Goal: Information Seeking & Learning: Learn about a topic

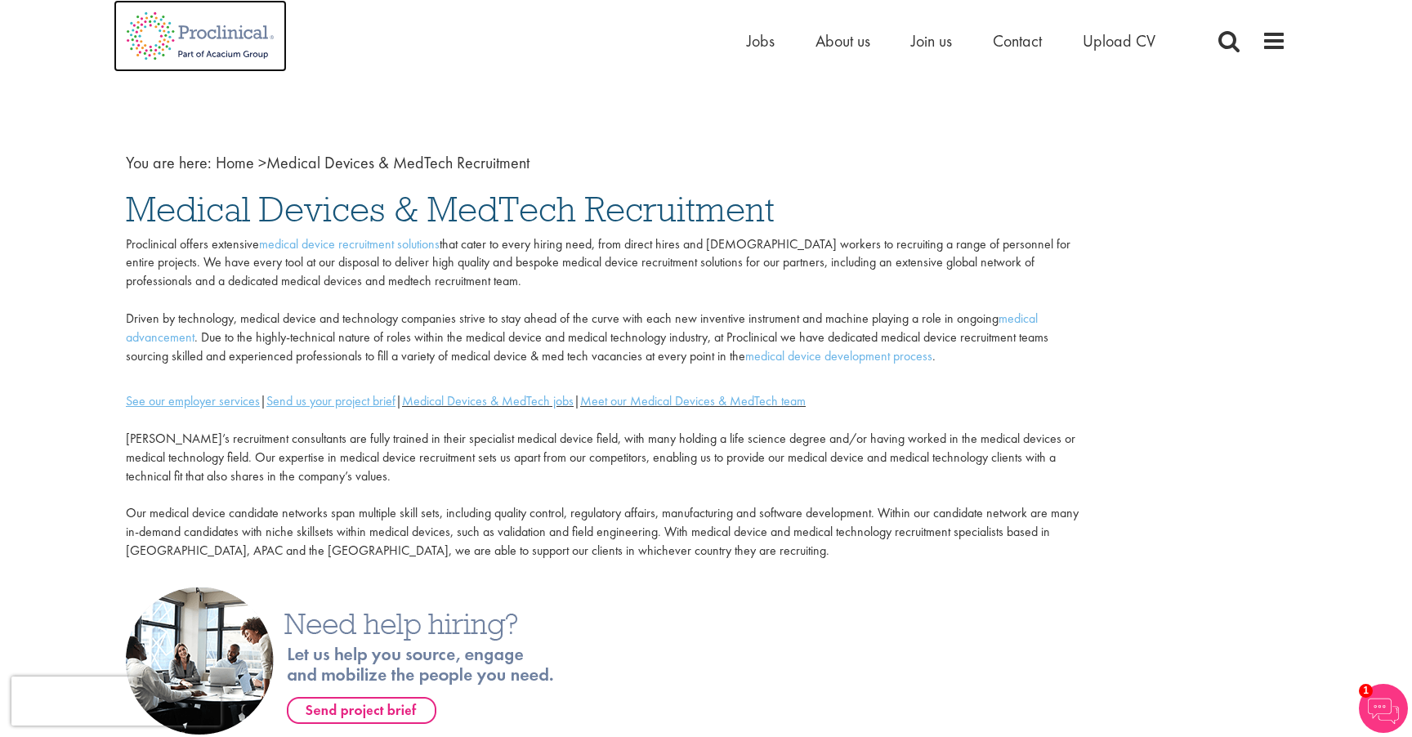
click at [188, 13] on img at bounding box center [200, 36] width 173 height 72
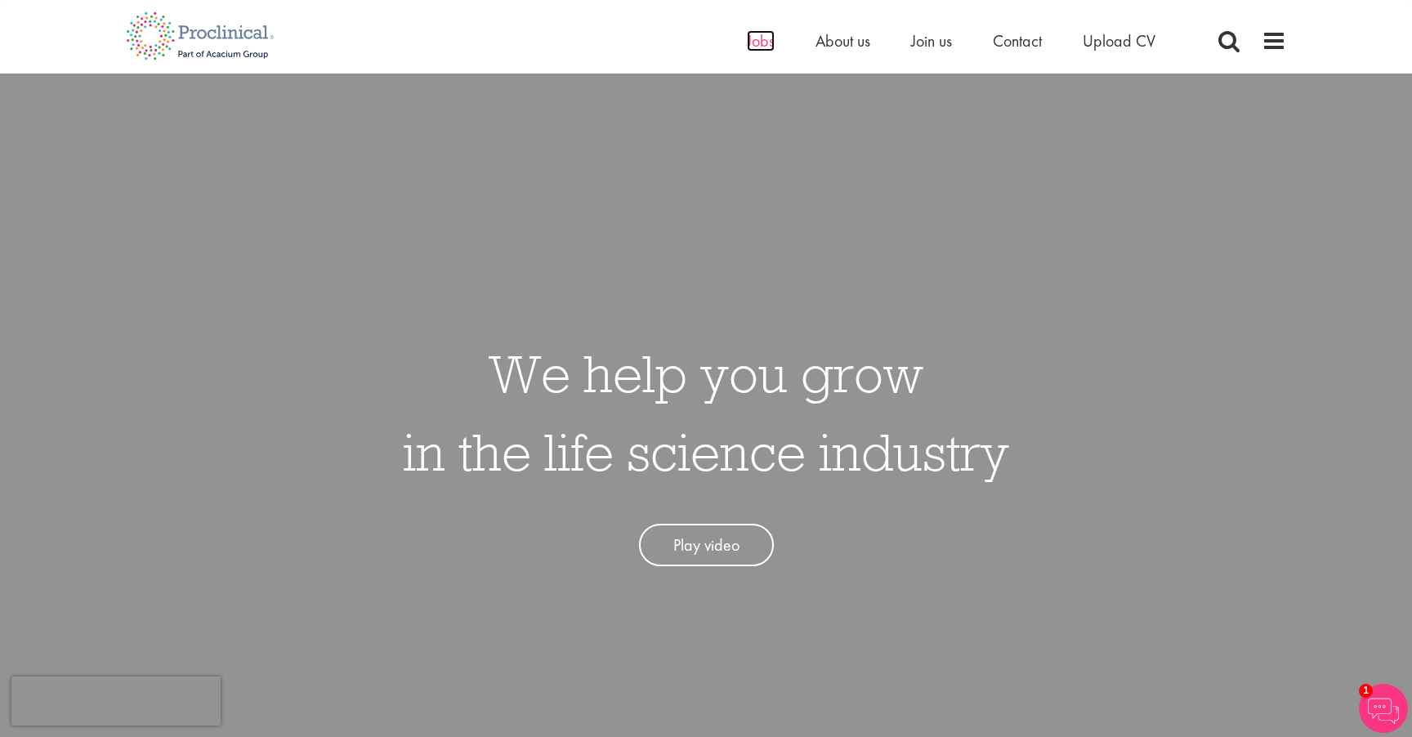
click at [768, 38] on span "Jobs" at bounding box center [761, 40] width 28 height 21
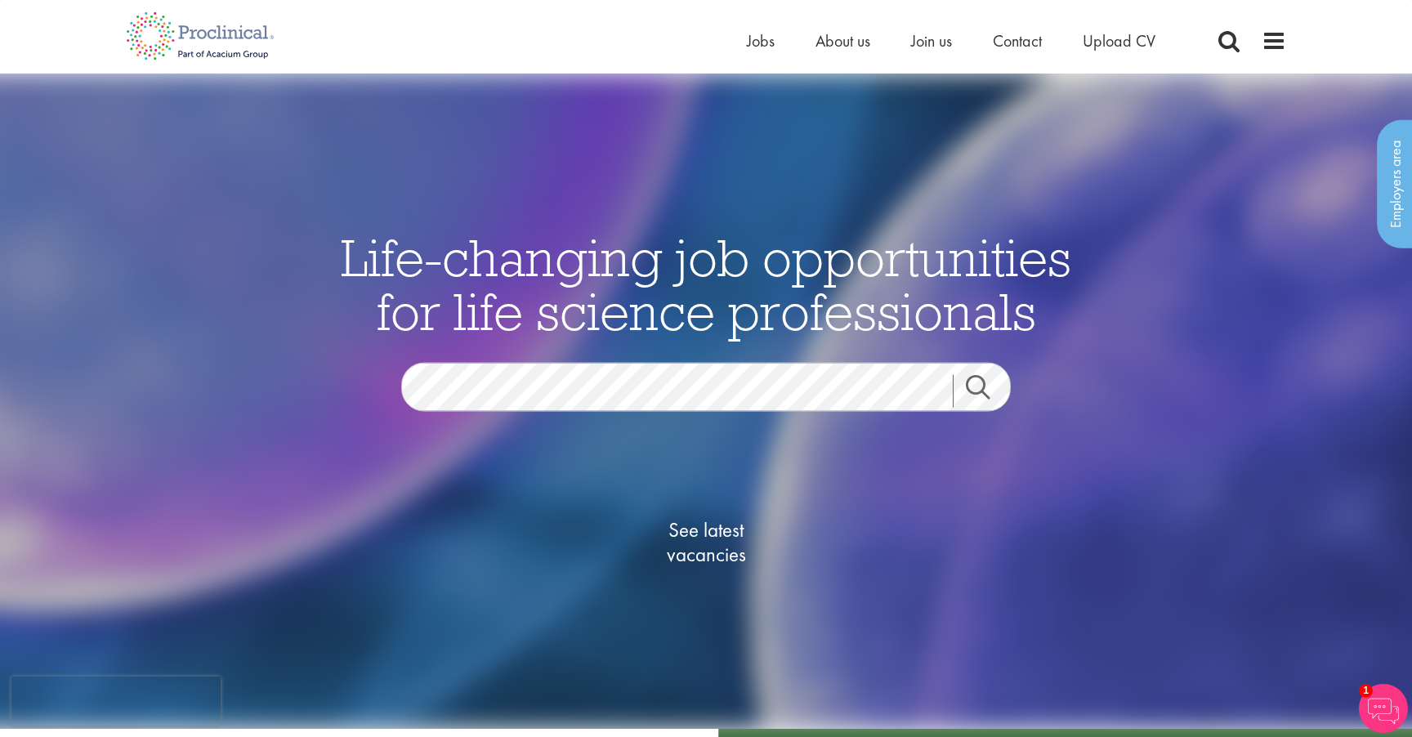
click at [821, 572] on div "See latest vacancies" at bounding box center [706, 546] width 793 height 186
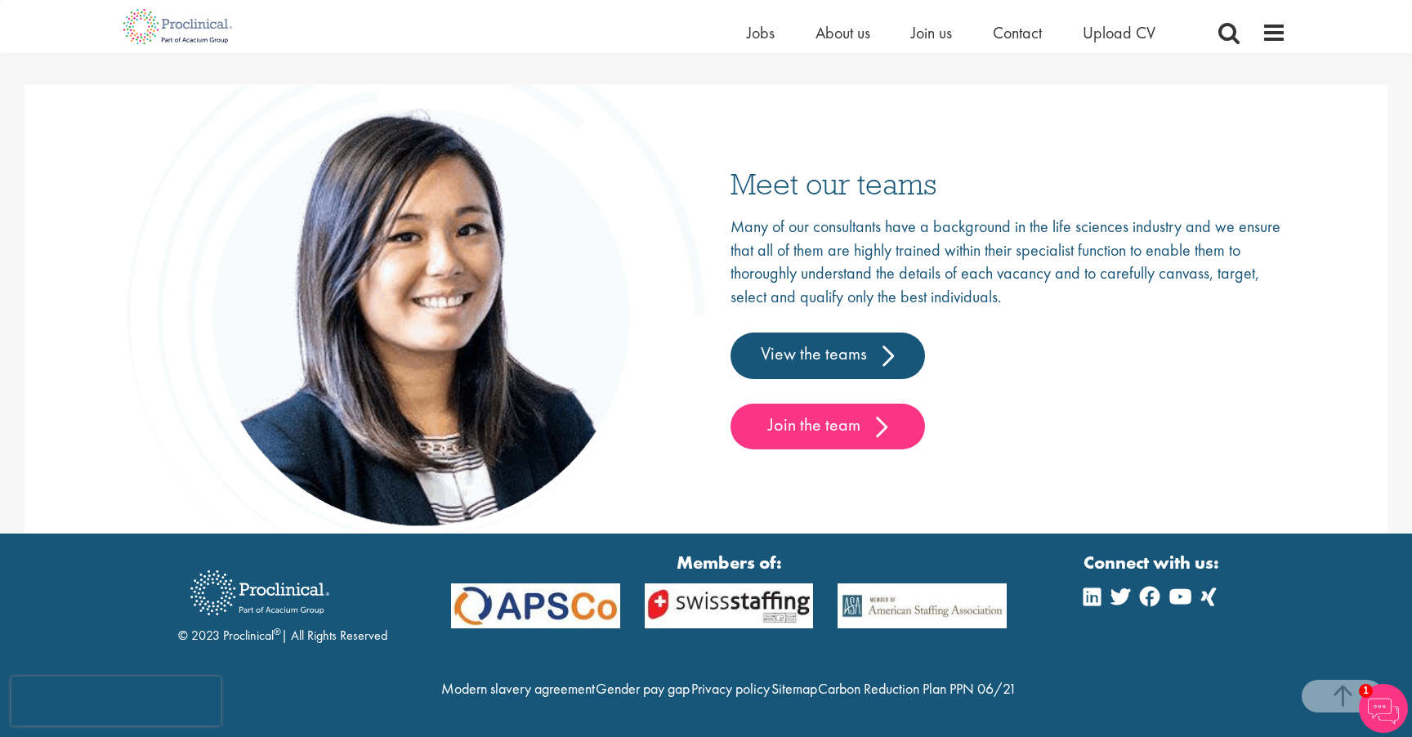
scroll to position [2558, 0]
click at [843, 333] on link "View the teams" at bounding box center [828, 356] width 195 height 46
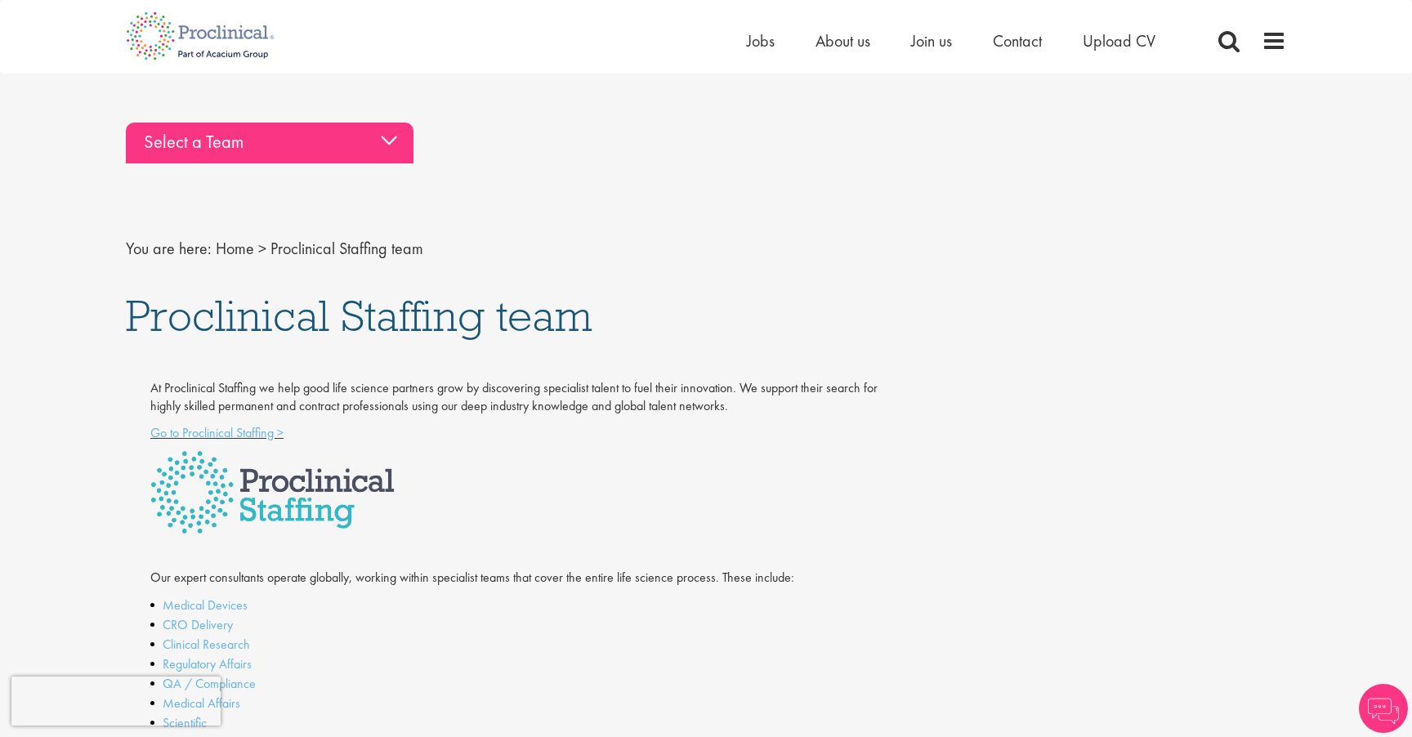
click at [307, 147] on div "Select a Team" at bounding box center [270, 143] width 288 height 41
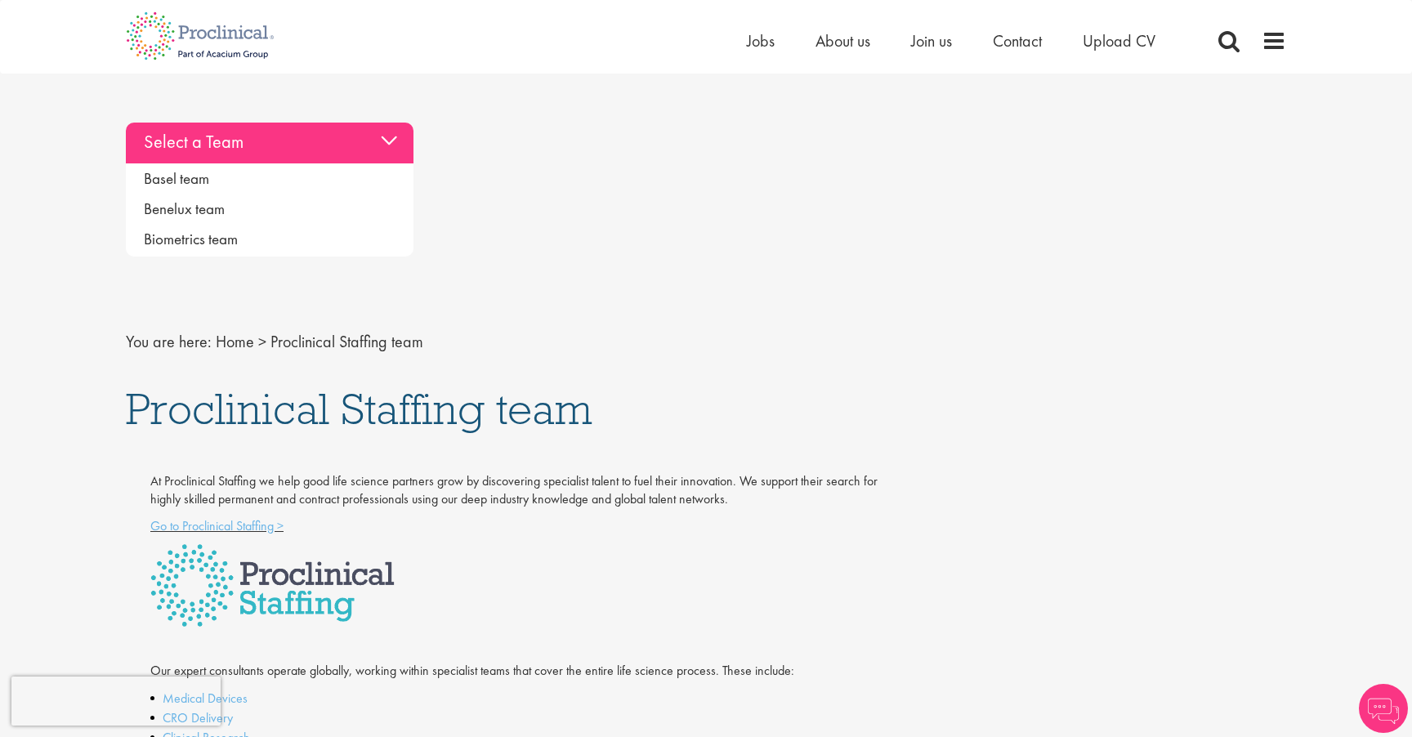
scroll to position [5, 0]
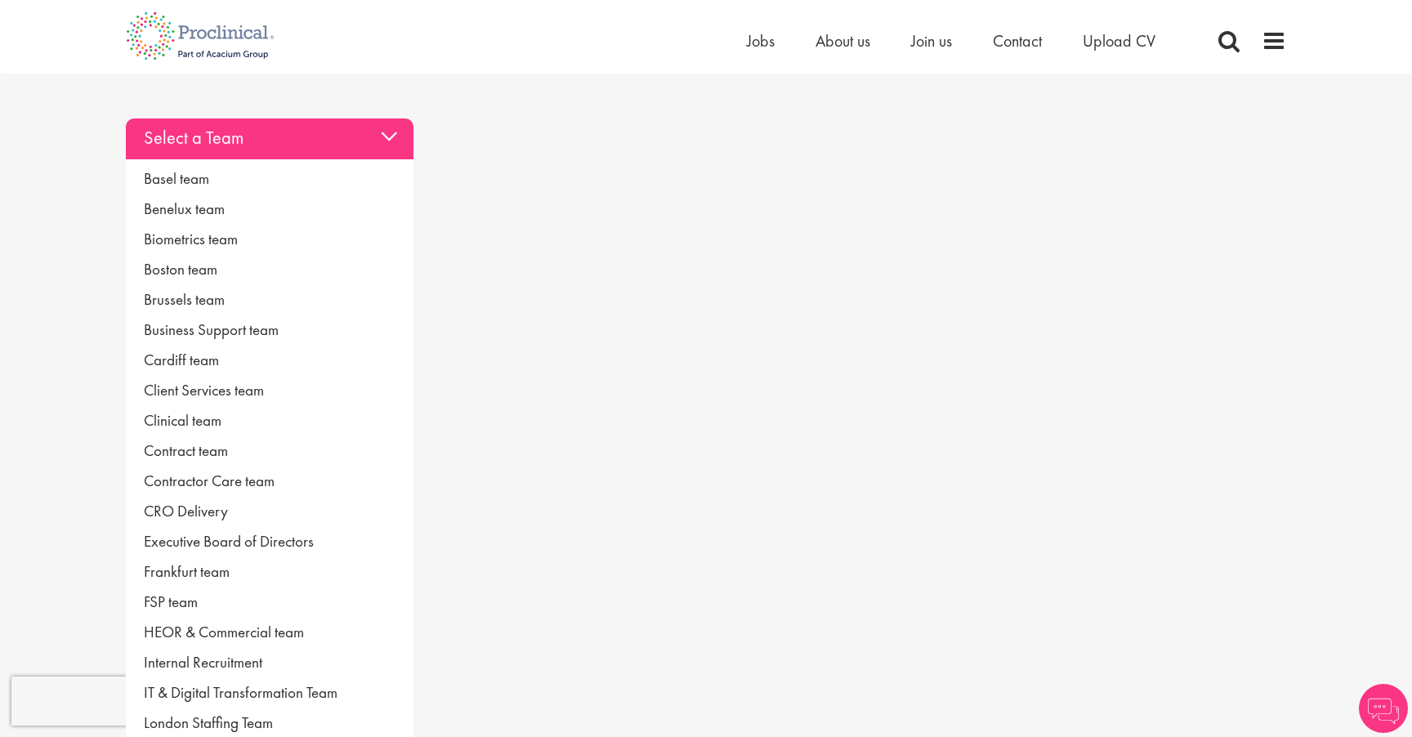
click at [311, 151] on div "Select a Team" at bounding box center [270, 139] width 288 height 41
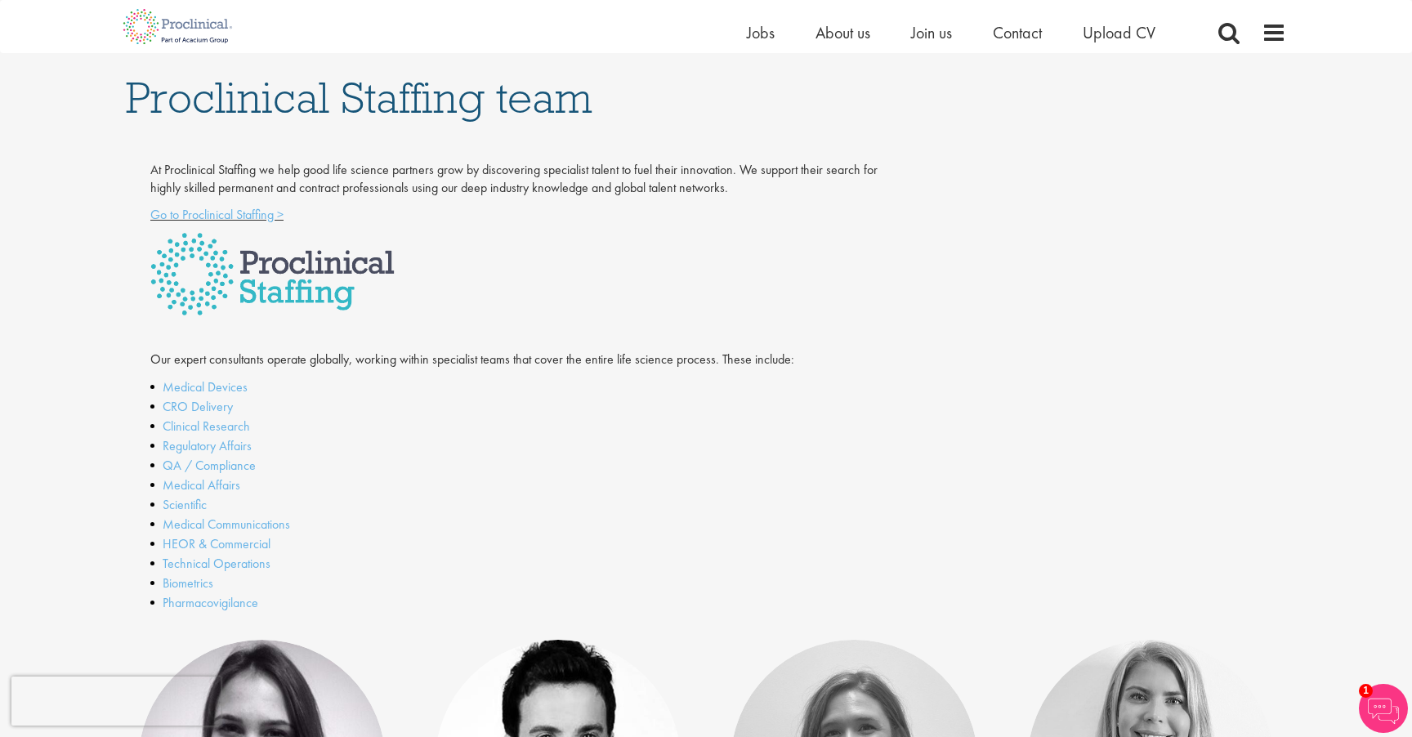
scroll to position [0, 0]
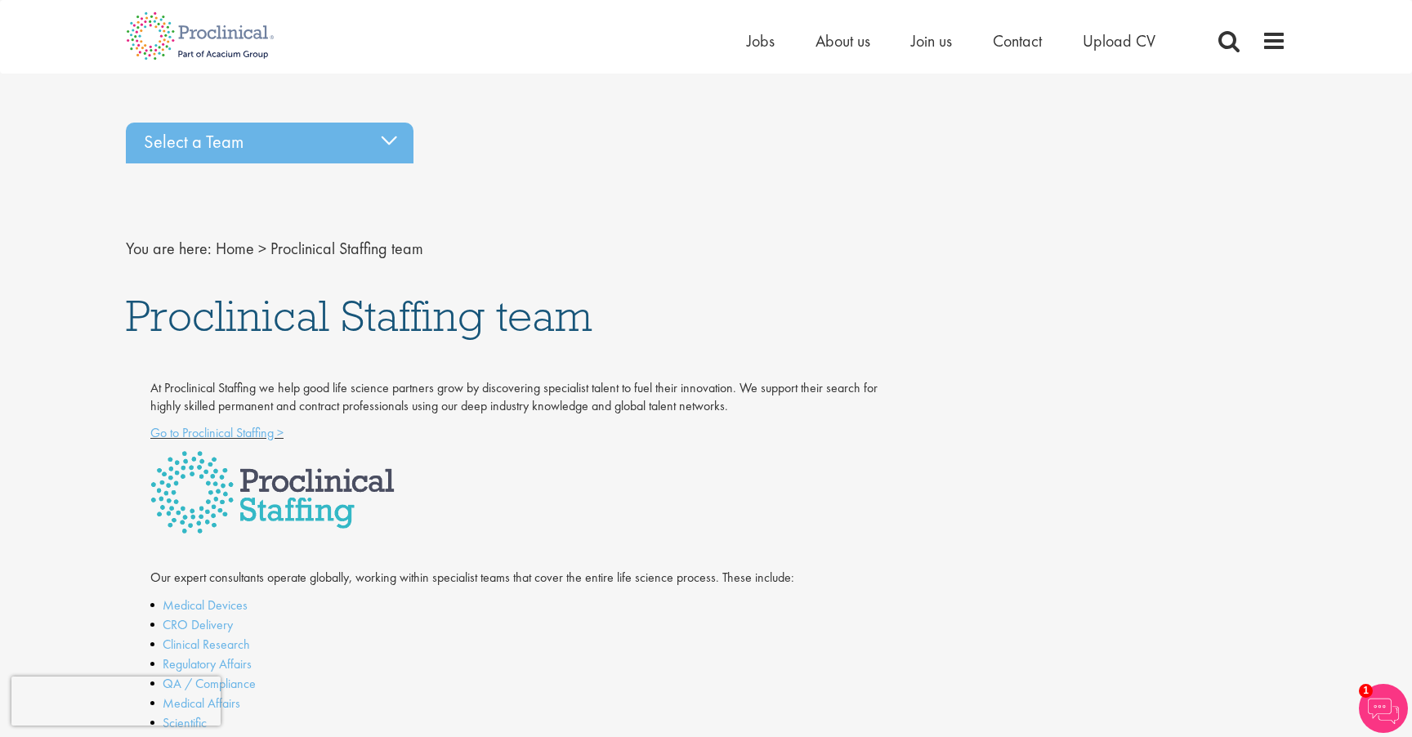
drag, startPoint x: 1136, startPoint y: 232, endPoint x: 1039, endPoint y: 142, distance: 132.4
click at [1109, 208] on div "Select a Team Basel team Benelux team Biometrics team Boston team Brussels team…" at bounding box center [706, 230] width 1185 height 232
click at [838, 39] on span "About us" at bounding box center [843, 40] width 55 height 21
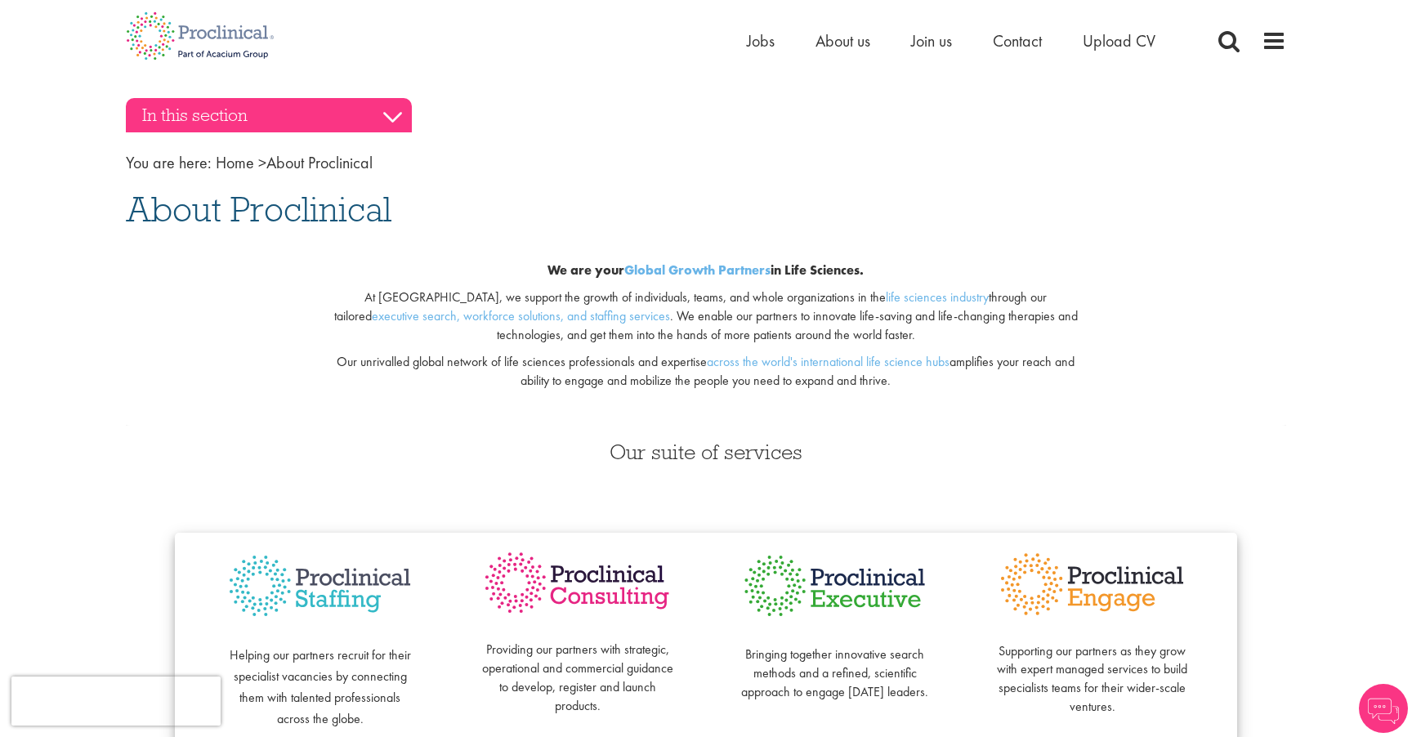
click at [253, 122] on h3 "In this section" at bounding box center [269, 115] width 286 height 34
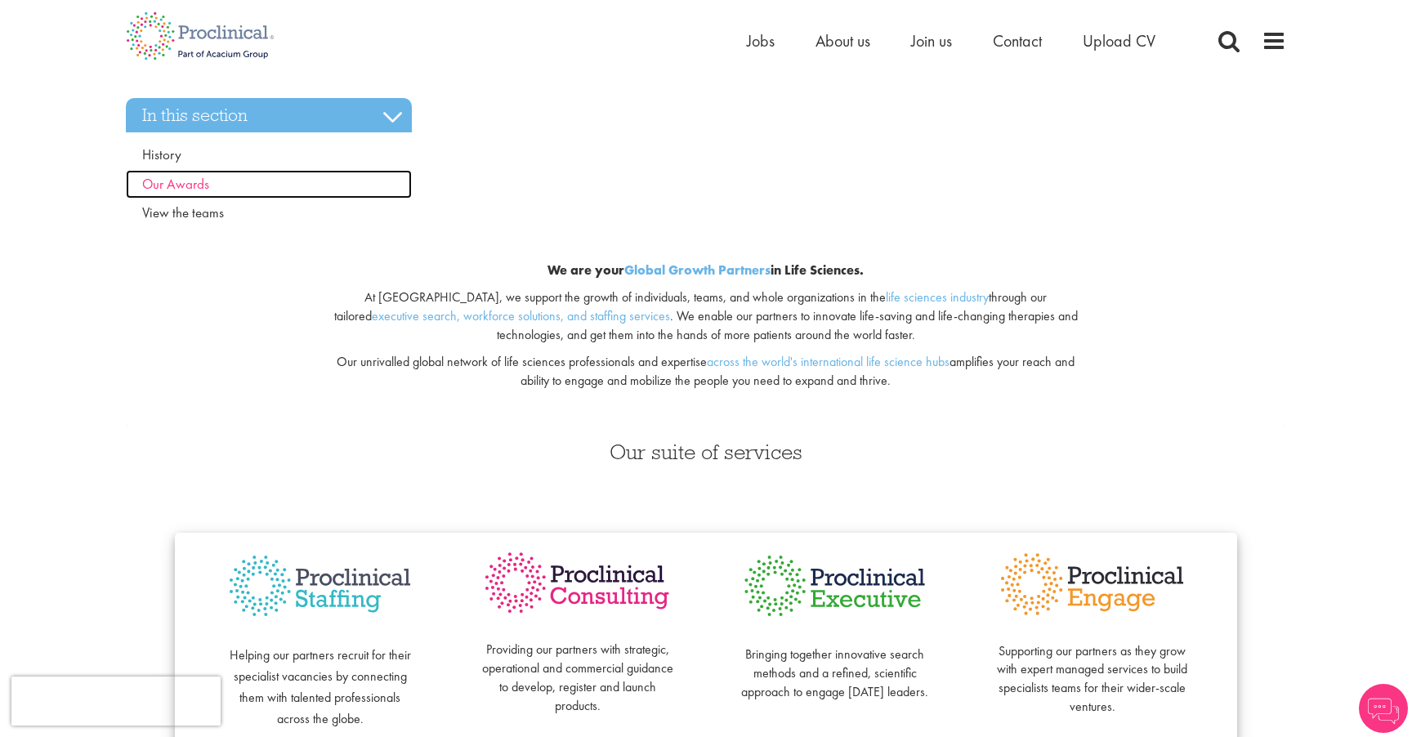
click at [246, 172] on link "Our Awards" at bounding box center [269, 184] width 286 height 29
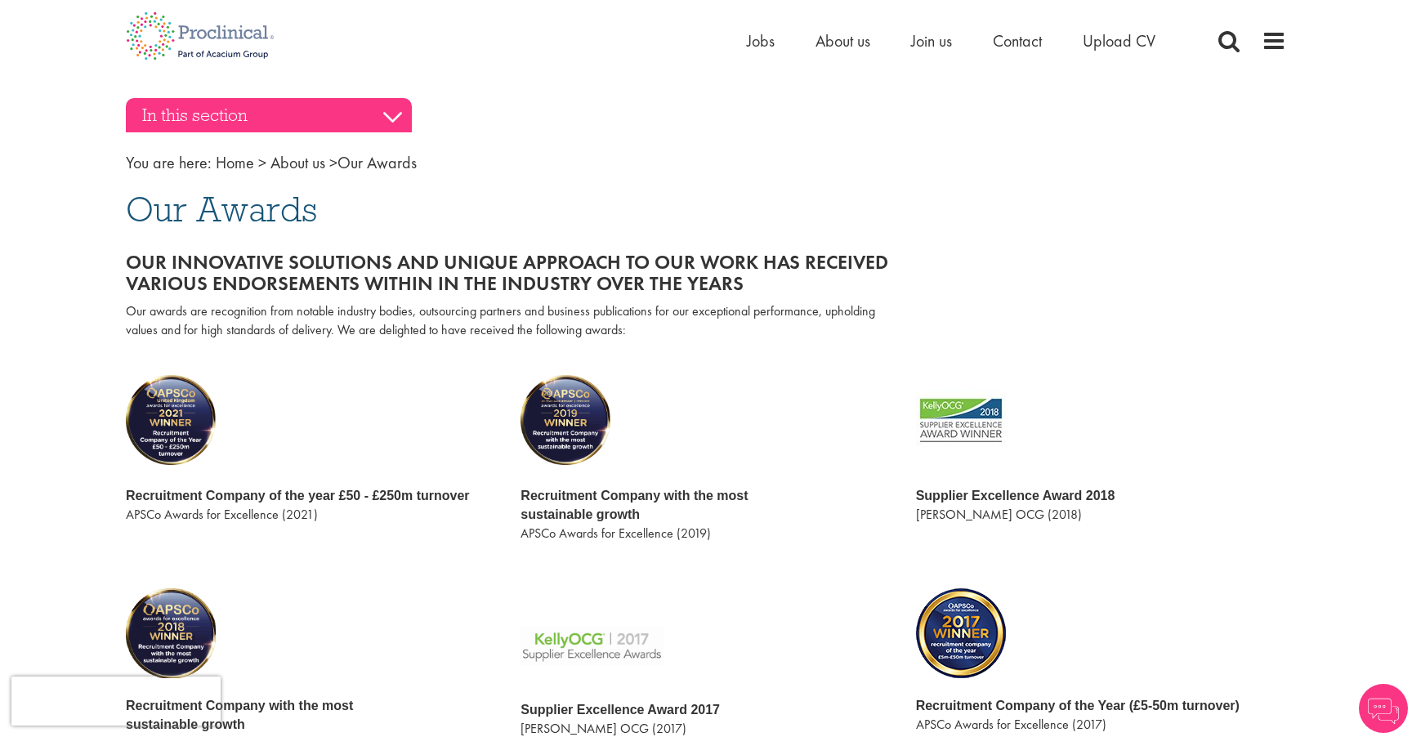
click at [256, 132] on h3 "In this section" at bounding box center [269, 115] width 286 height 34
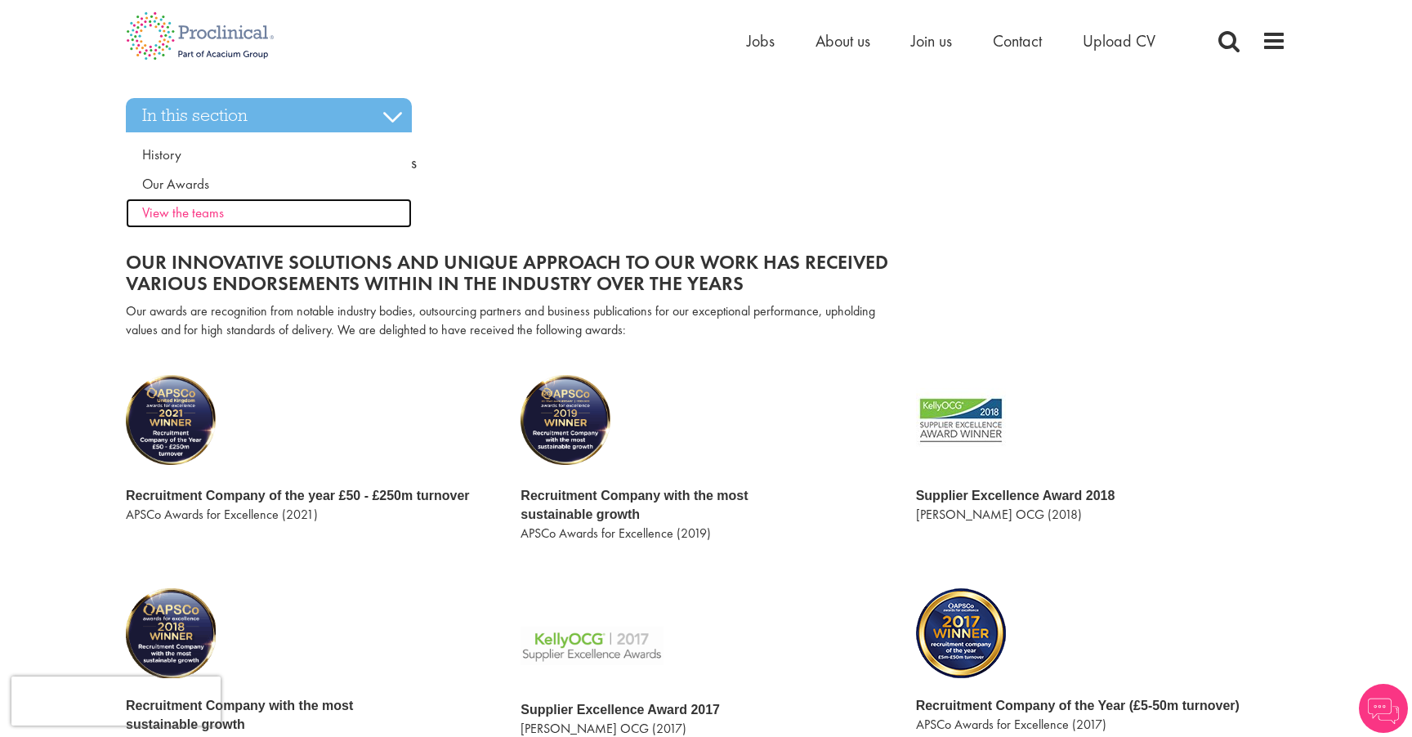
click at [239, 210] on link "View the teams" at bounding box center [269, 213] width 286 height 29
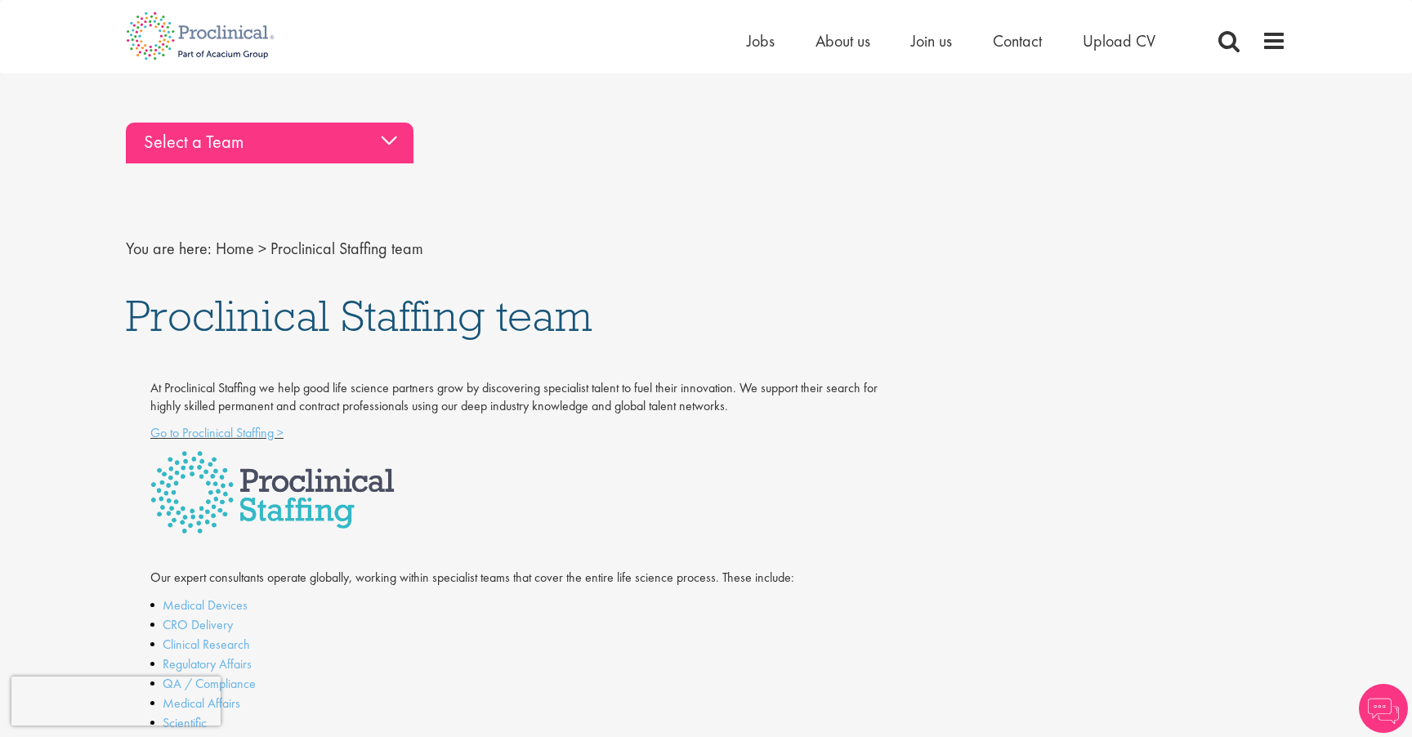
click at [239, 145] on div "Select a Team" at bounding box center [270, 143] width 288 height 41
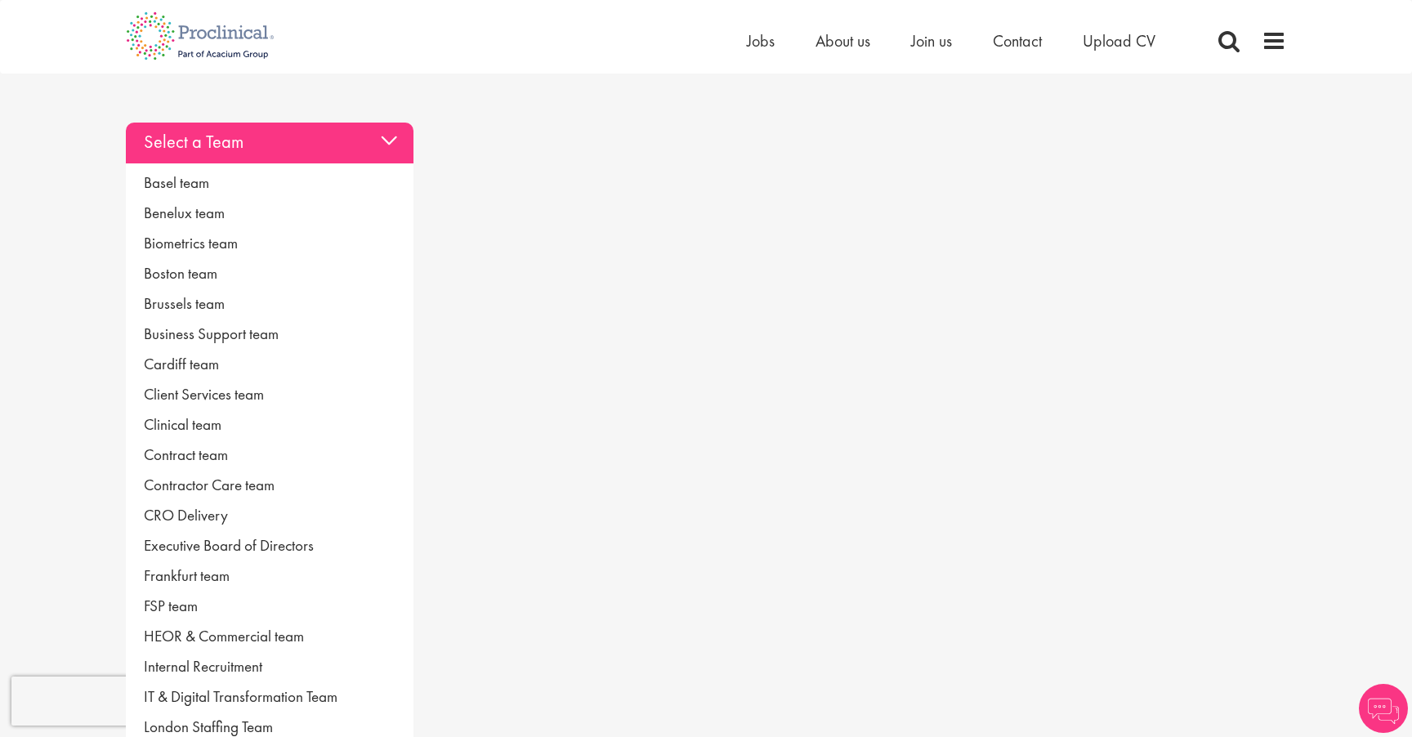
drag, startPoint x: 192, startPoint y: 146, endPoint x: 0, endPoint y: 1, distance: 240.9
click at [184, 145] on div "Select a Team" at bounding box center [270, 143] width 288 height 41
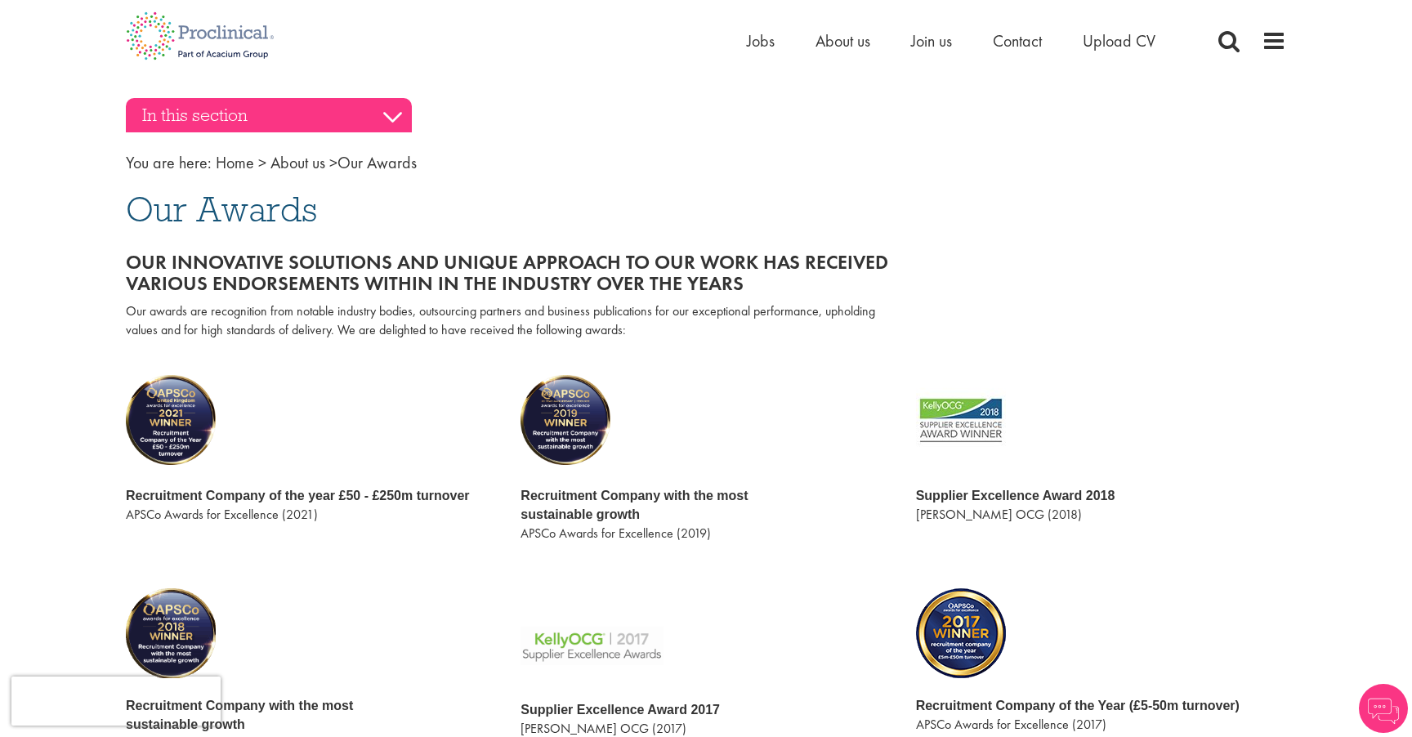
click at [203, 122] on h3 "In this section" at bounding box center [269, 115] width 286 height 34
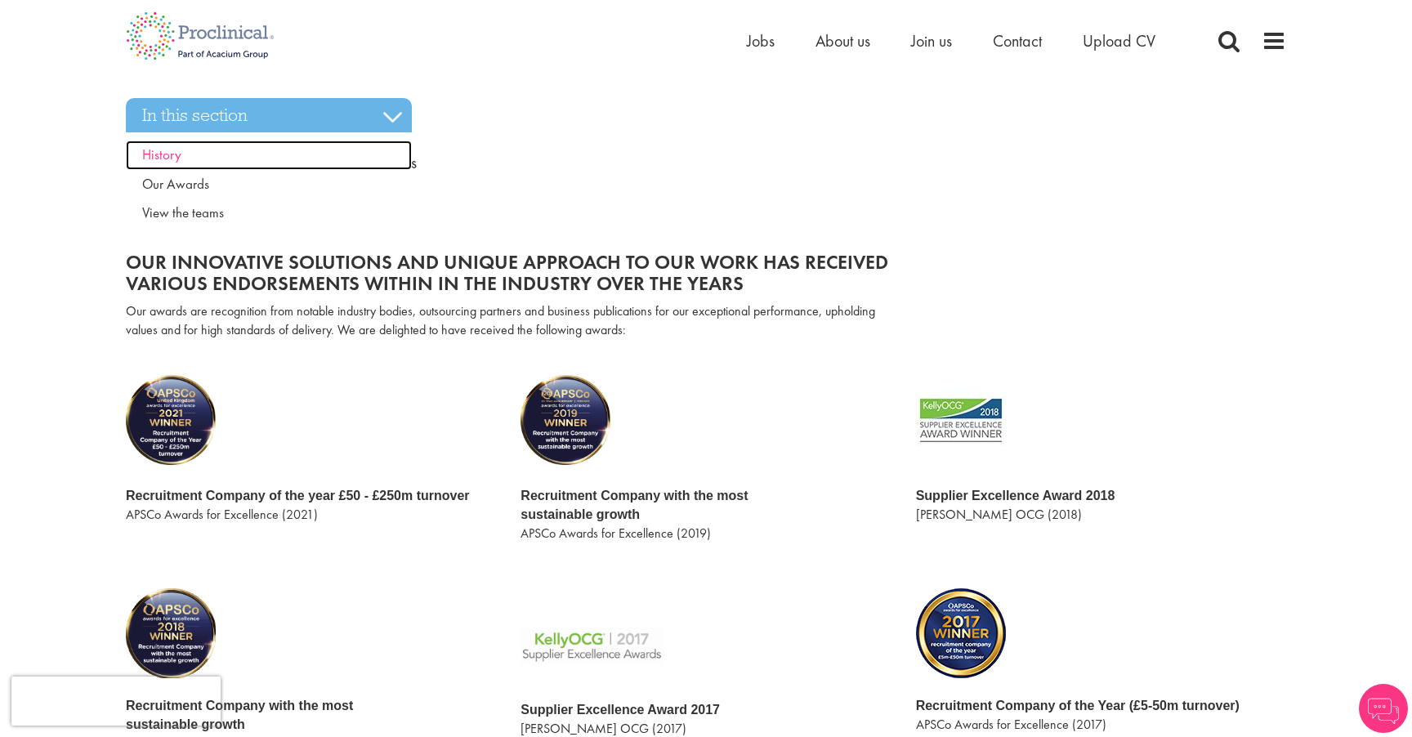
click at [210, 154] on link "History" at bounding box center [269, 155] width 286 height 29
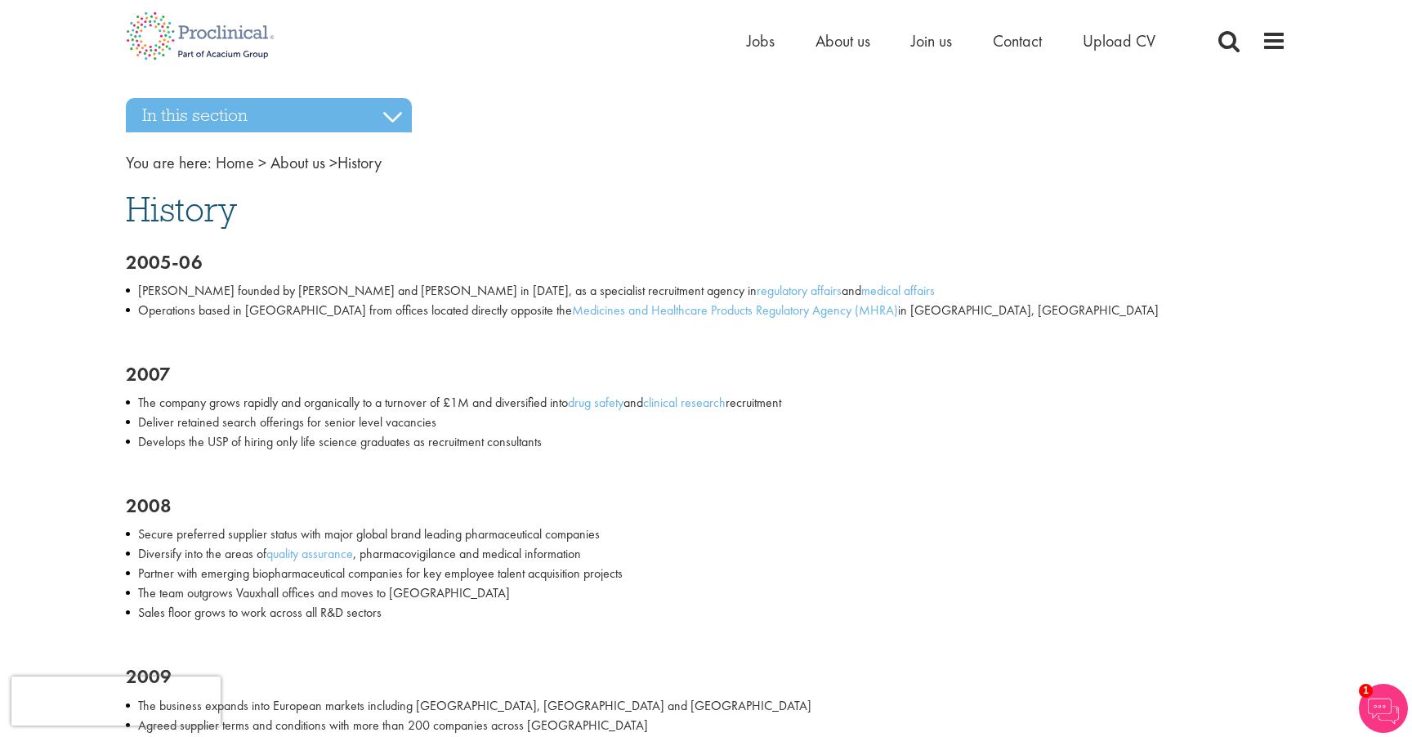
click at [1375, 95] on circle at bounding box center [1375, 87] width 26 height 26
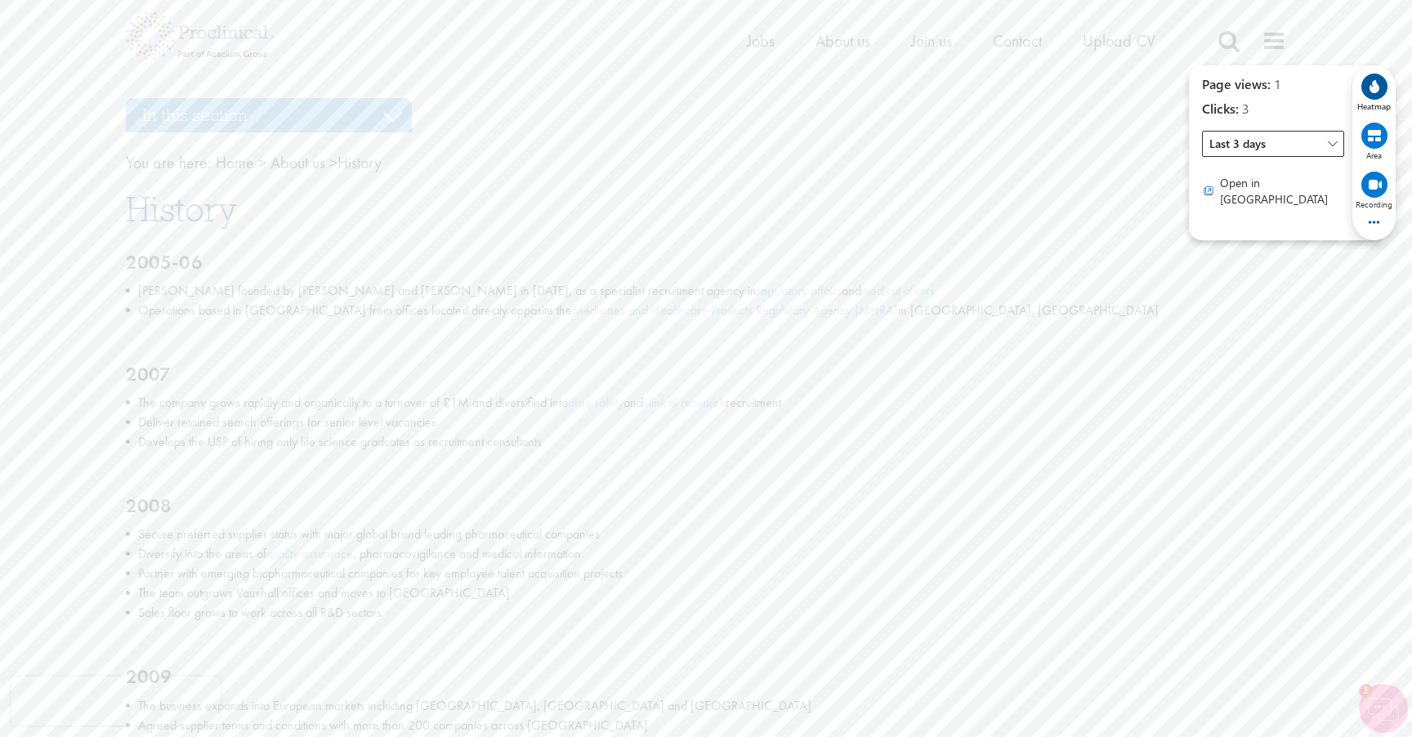
click at [1222, 145] on span "Last 3 days" at bounding box center [1273, 144] width 142 height 26
click at [1231, 253] on span "Last 30 days" at bounding box center [1241, 260] width 63 height 16
click at [308, 103] on h3 "In this section" at bounding box center [269, 115] width 286 height 34
click at [212, 151] on link "History" at bounding box center [269, 155] width 286 height 29
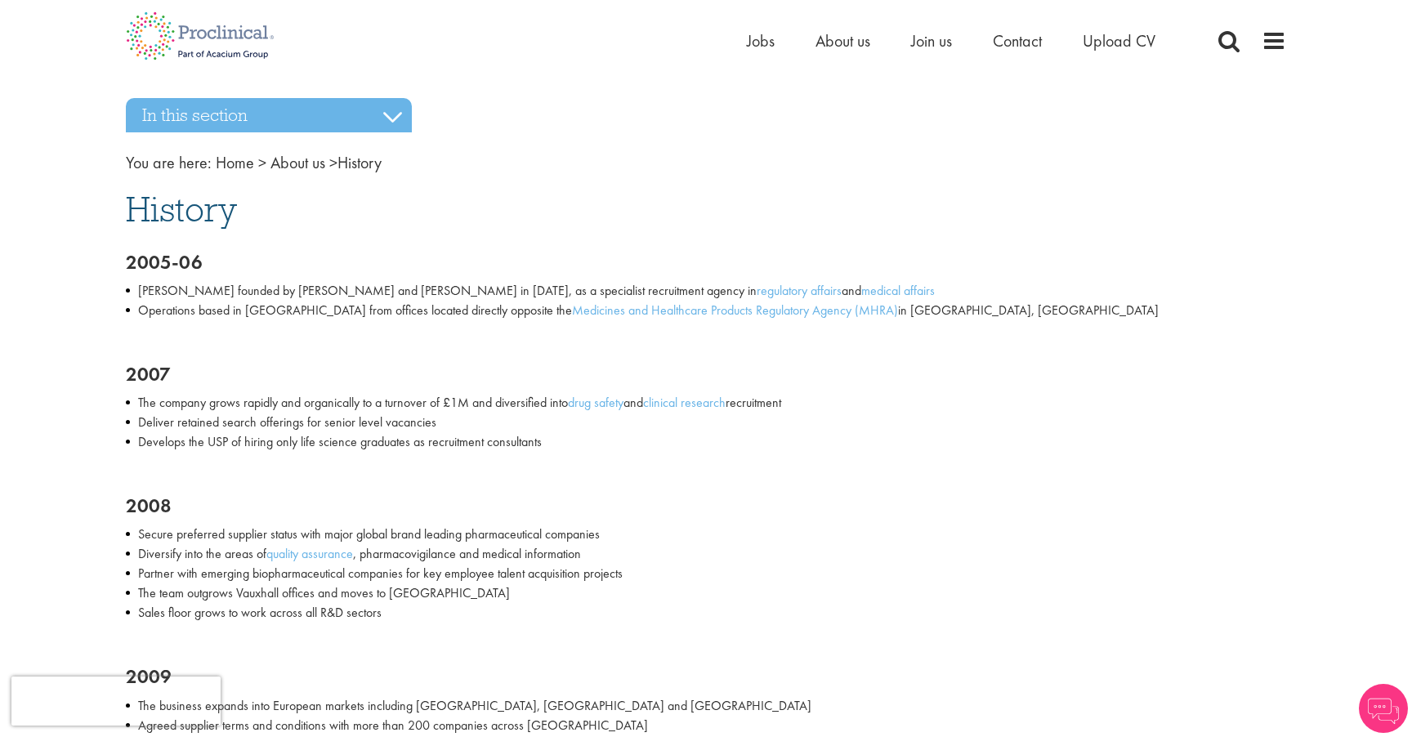
click at [1075, 208] on h1 "History" at bounding box center [706, 209] width 1161 height 36
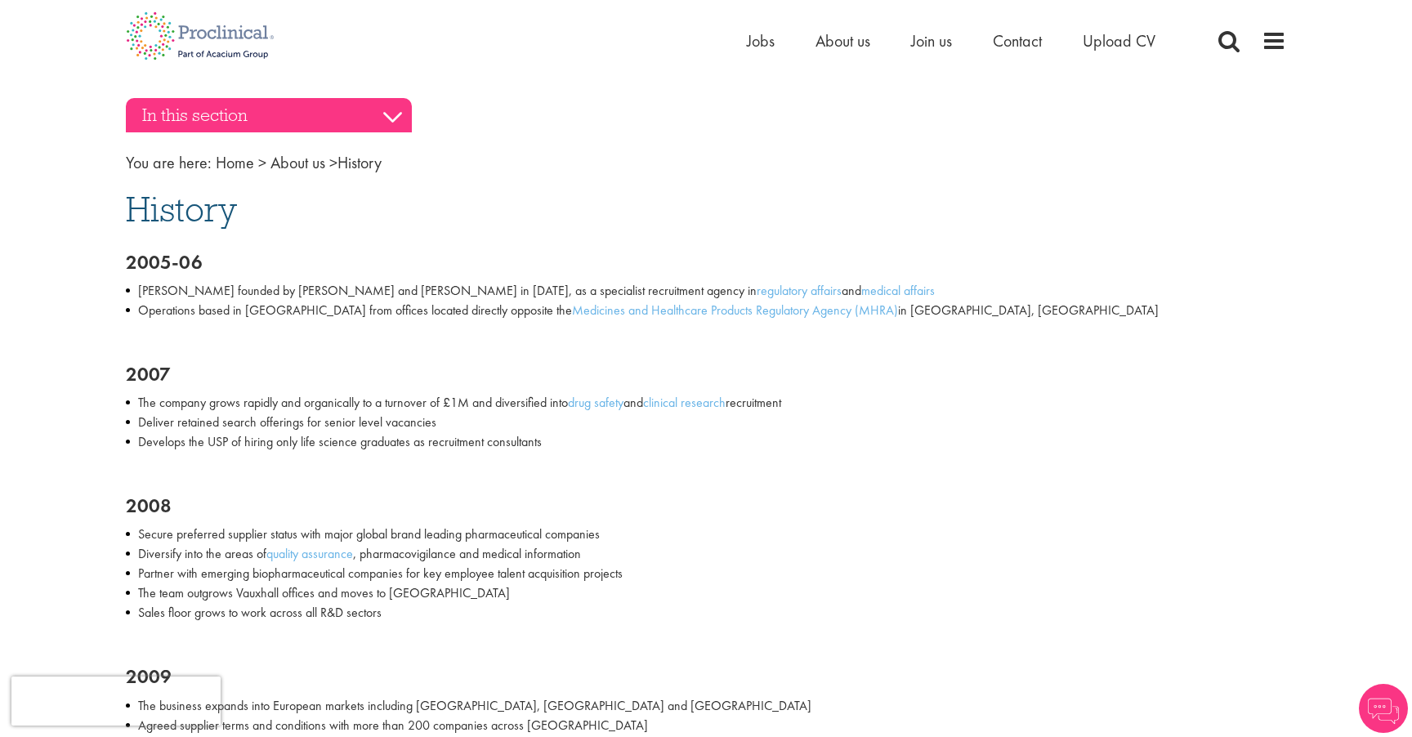
click at [177, 100] on h3 "In this section" at bounding box center [269, 115] width 286 height 34
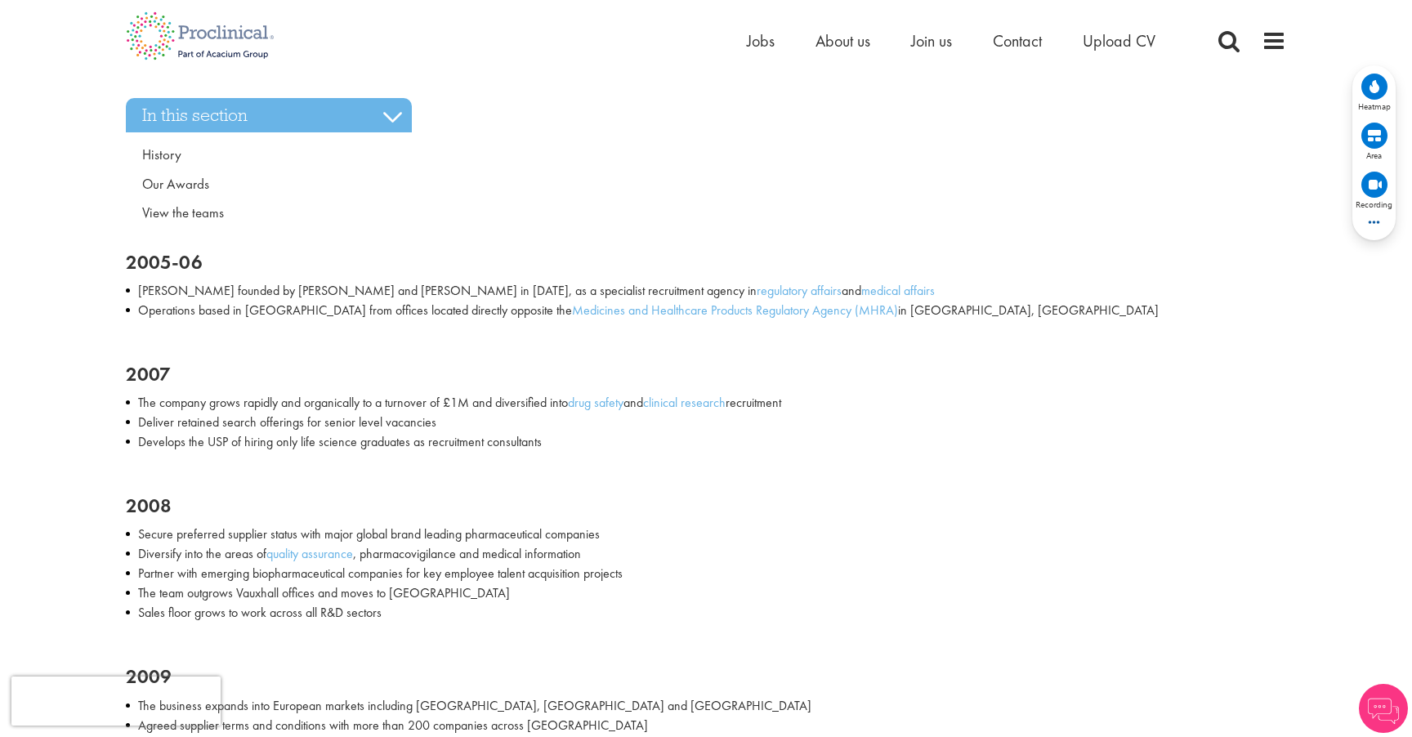
click at [861, 40] on span "About us" at bounding box center [843, 40] width 55 height 21
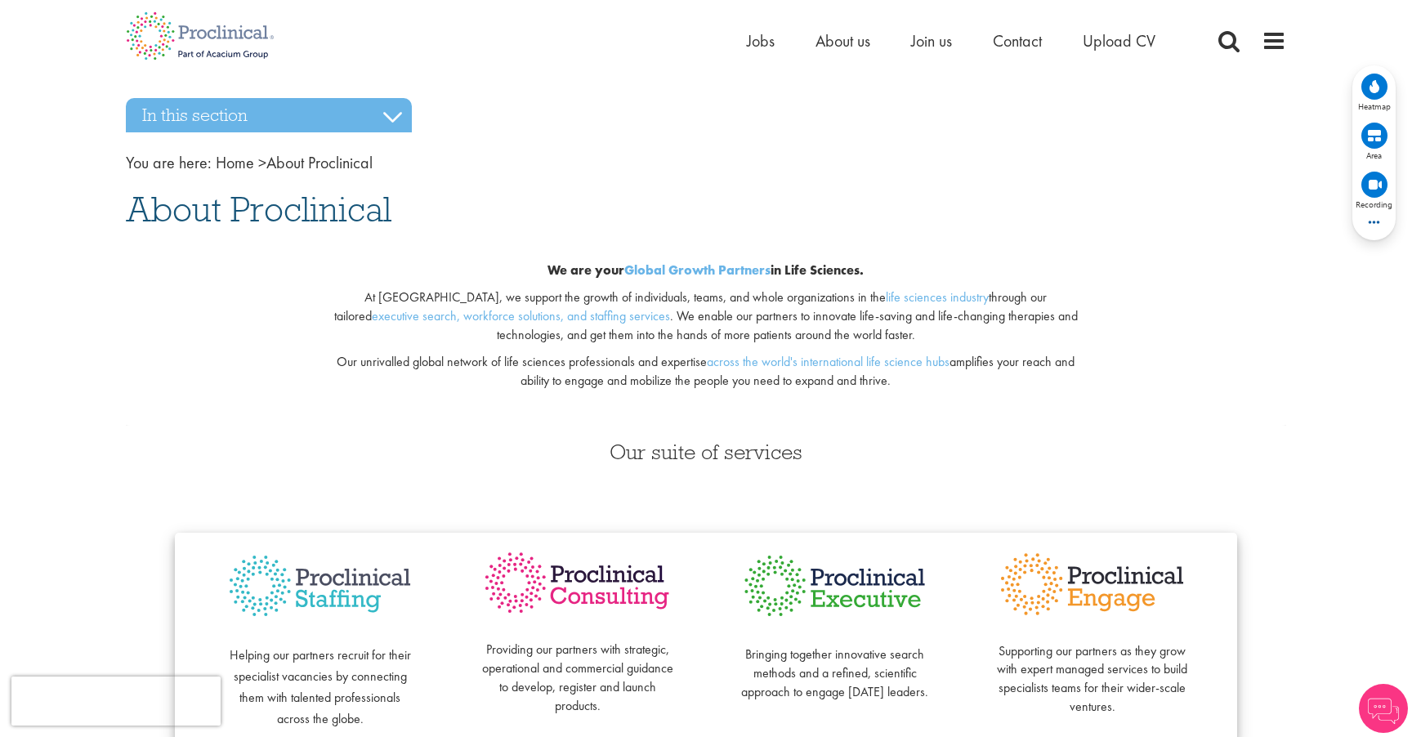
click at [1370, 85] on icon at bounding box center [1375, 86] width 10 height 13
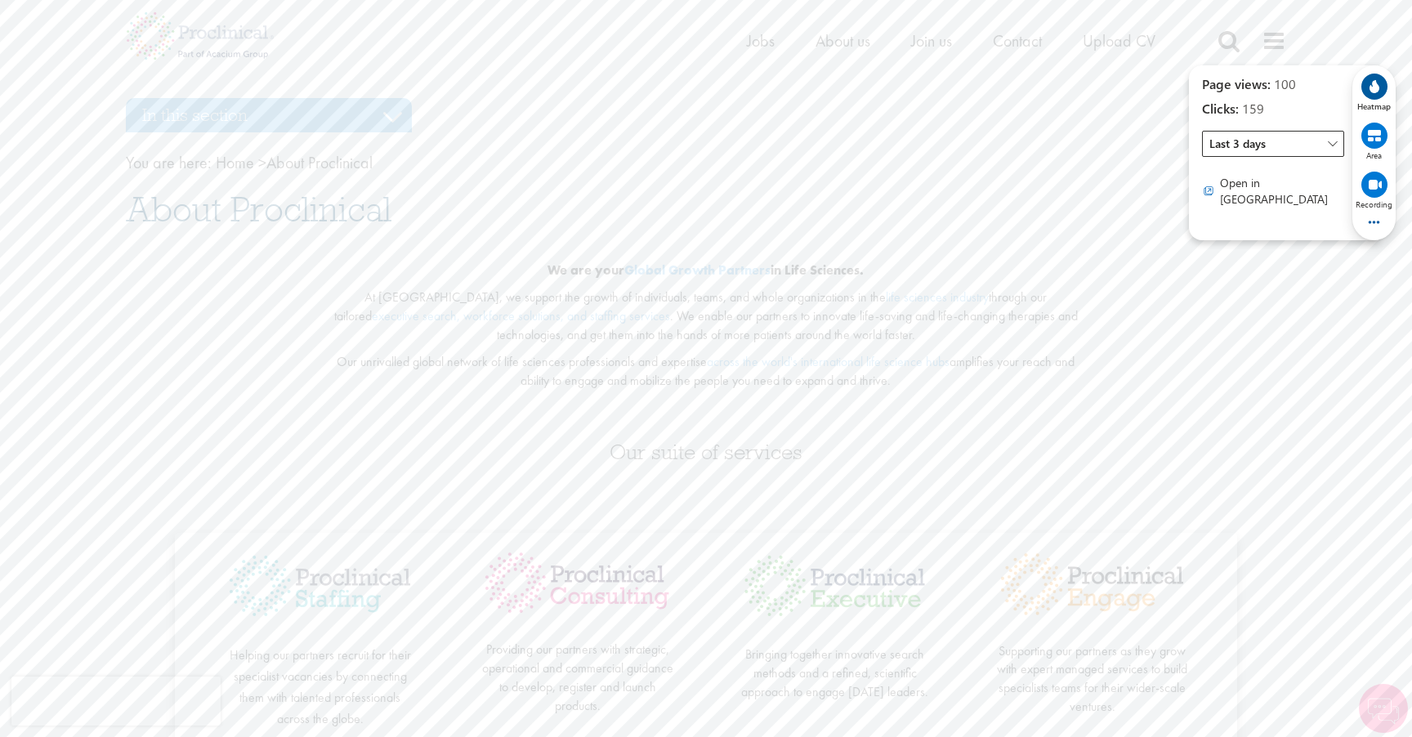
click at [1255, 148] on span "Last 3 days" at bounding box center [1273, 144] width 142 height 26
click at [1260, 252] on span "Last 30 days" at bounding box center [1241, 260] width 63 height 16
click at [1054, 212] on h1 "About Proclinical" at bounding box center [706, 209] width 1161 height 36
click at [314, 121] on h3 "In this section" at bounding box center [269, 115] width 286 height 34
click at [176, 164] on link "History" at bounding box center [269, 155] width 286 height 29
